Goal: Information Seeking & Learning: Learn about a topic

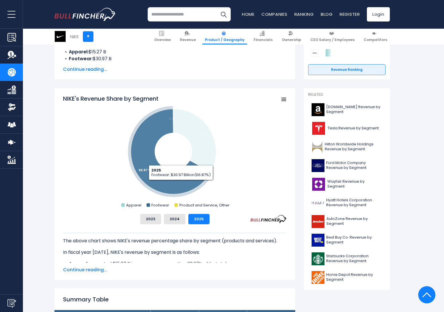
scroll to position [119, 0]
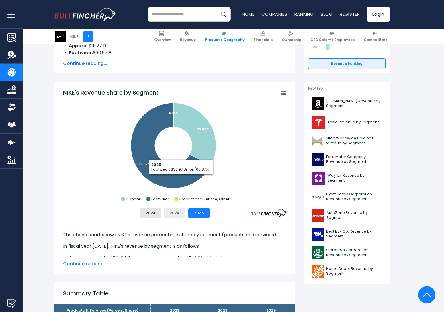
click at [178, 210] on button "2024" at bounding box center [175, 213] width 22 height 10
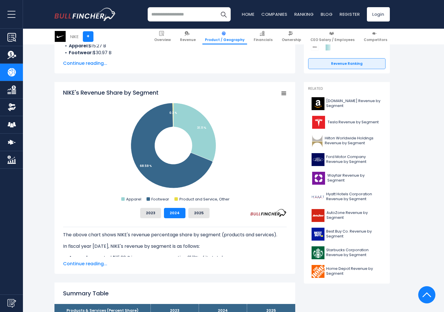
click at [163, 210] on div "2023 2024 2025" at bounding box center [175, 213] width 224 height 10
click at [158, 211] on button "2023" at bounding box center [150, 213] width 21 height 10
click at [168, 213] on button "2024" at bounding box center [175, 213] width 22 height 10
click at [200, 215] on button "2025" at bounding box center [199, 213] width 21 height 10
click at [179, 211] on button "2024" at bounding box center [175, 213] width 22 height 10
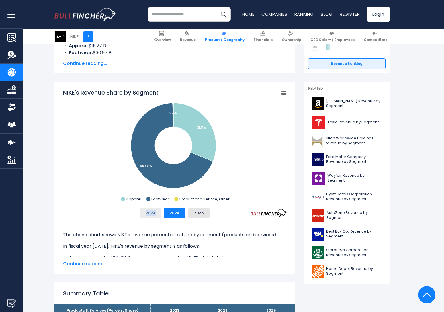
click at [159, 212] on button "2023" at bounding box center [150, 213] width 21 height 10
click at [187, 215] on div "2023 2024 2025" at bounding box center [175, 213] width 224 height 10
click at [196, 216] on button "2025" at bounding box center [199, 213] width 21 height 10
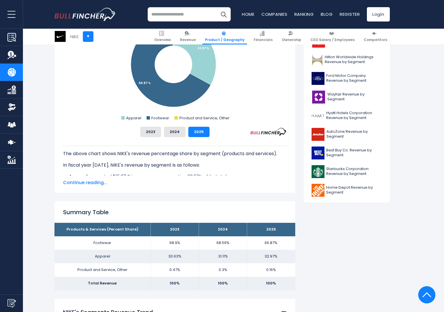
scroll to position [220, 0]
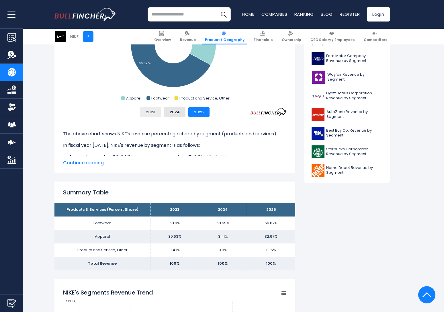
click at [155, 111] on button "2023" at bounding box center [150, 112] width 21 height 10
click at [185, 114] on button "2024" at bounding box center [175, 112] width 22 height 10
click at [198, 115] on button "2025" at bounding box center [199, 112] width 21 height 10
click at [176, 115] on button "2024" at bounding box center [175, 112] width 22 height 10
click at [146, 113] on button "2023" at bounding box center [150, 112] width 21 height 10
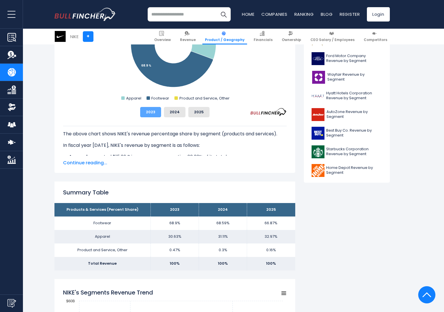
click at [157, 113] on button "2023" at bounding box center [150, 112] width 21 height 10
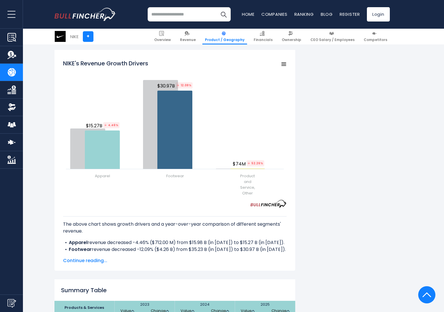
scroll to position [671, 0]
